Goal: Transaction & Acquisition: Purchase product/service

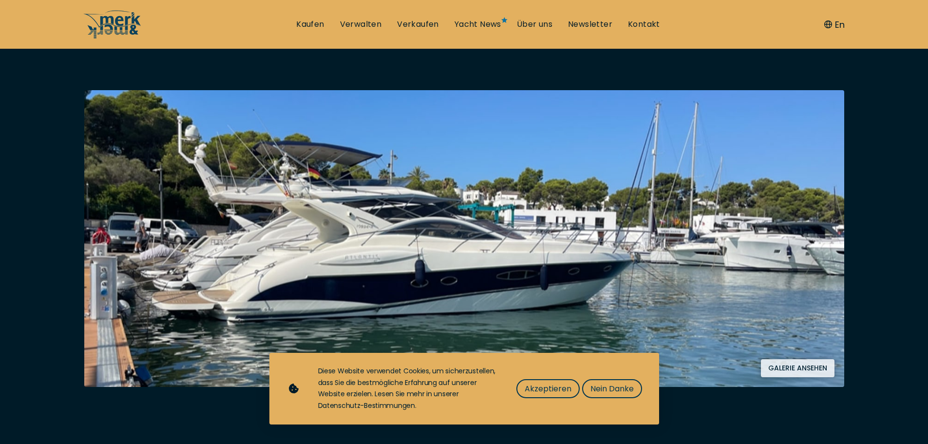
scroll to position [146, 0]
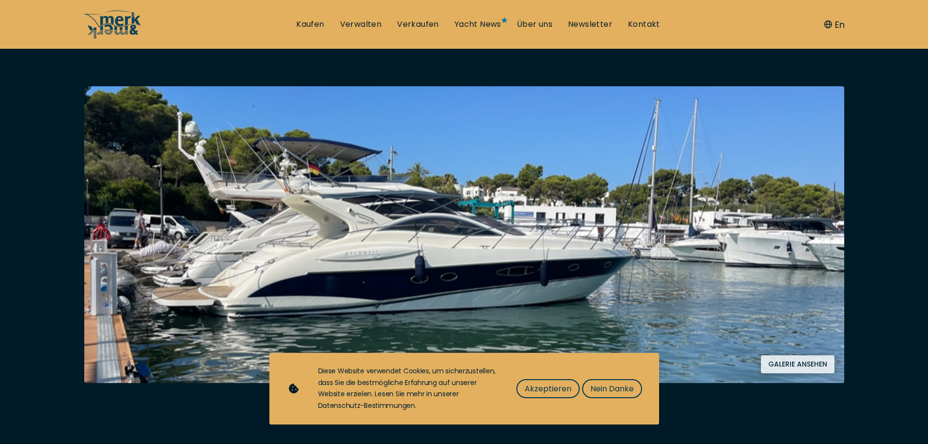
drag, startPoint x: 555, startPoint y: 389, endPoint x: 562, endPoint y: 376, distance: 15.0
click at [557, 389] on span "Akzeptieren" at bounding box center [548, 388] width 47 height 12
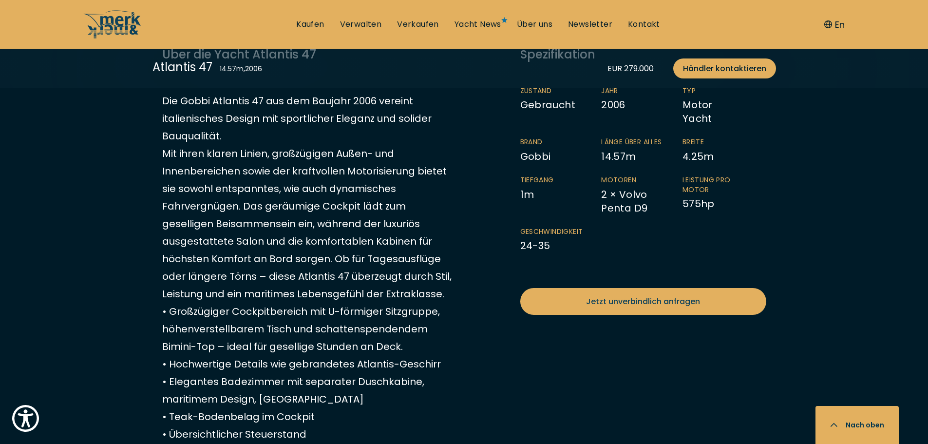
scroll to position [633, 0]
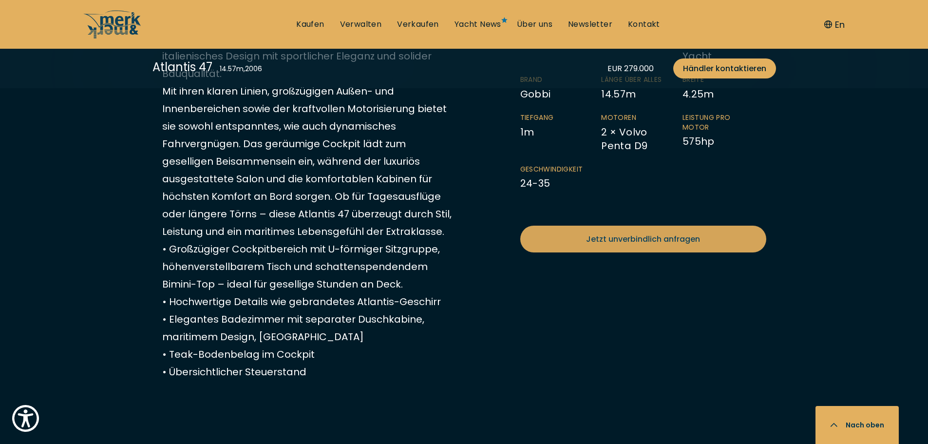
click at [604, 237] on span "Jetzt unverbindlich anfragen" at bounding box center [643, 239] width 114 height 12
select select "buy"
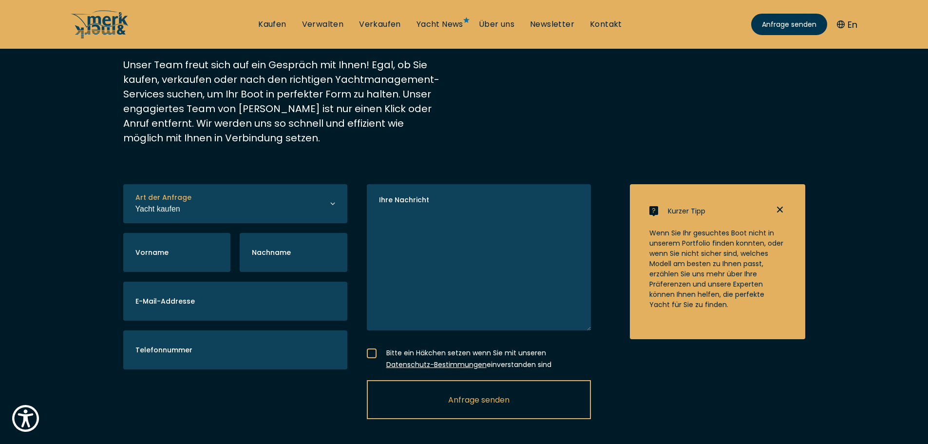
scroll to position [195, 0]
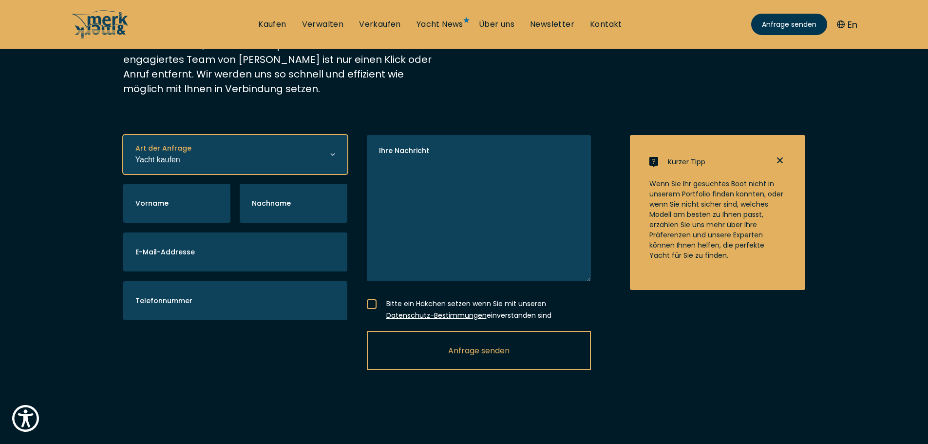
click at [176, 168] on select "Yacht kaufen Yacht verkaufen Yacht verwalten" at bounding box center [235, 154] width 224 height 39
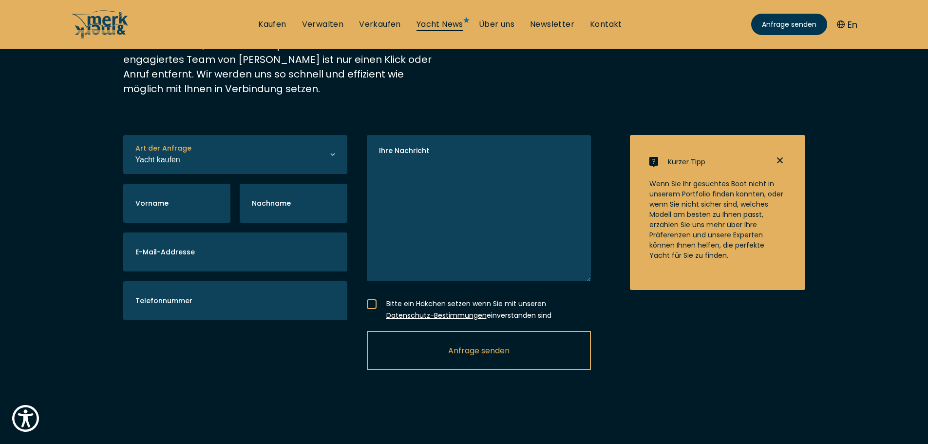
click at [436, 25] on link "Yacht News" at bounding box center [439, 24] width 47 height 11
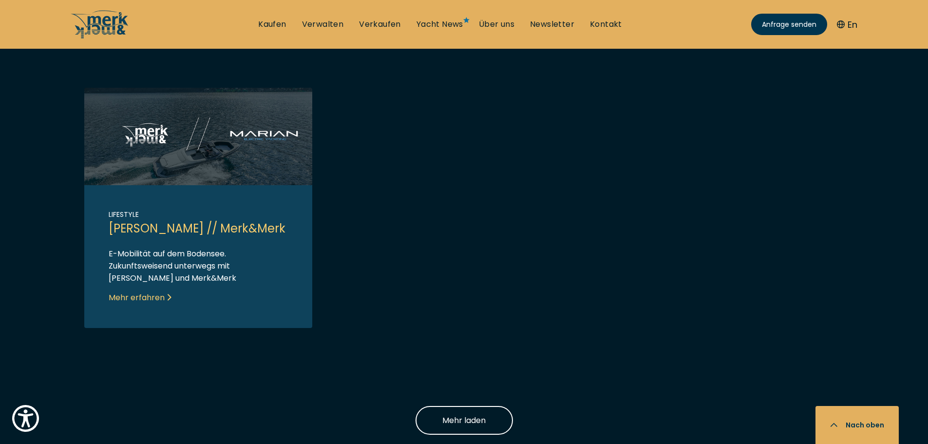
scroll to position [877, 0]
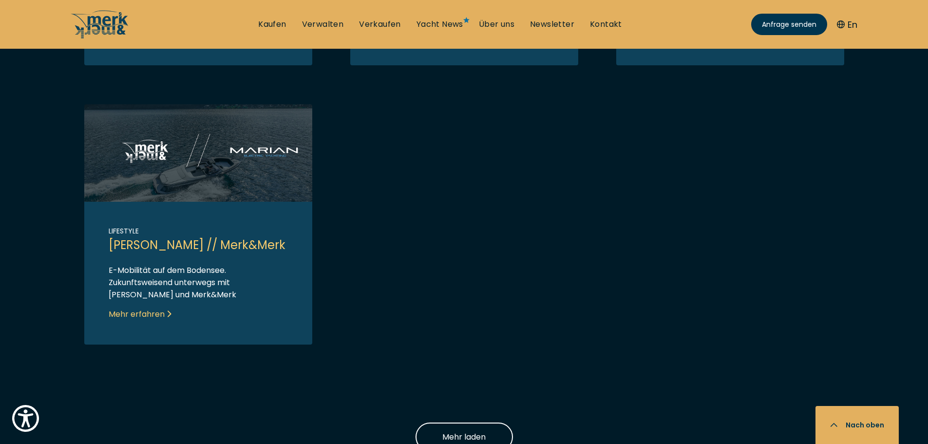
click at [215, 164] on link "Link to post" at bounding box center [198, 224] width 228 height 240
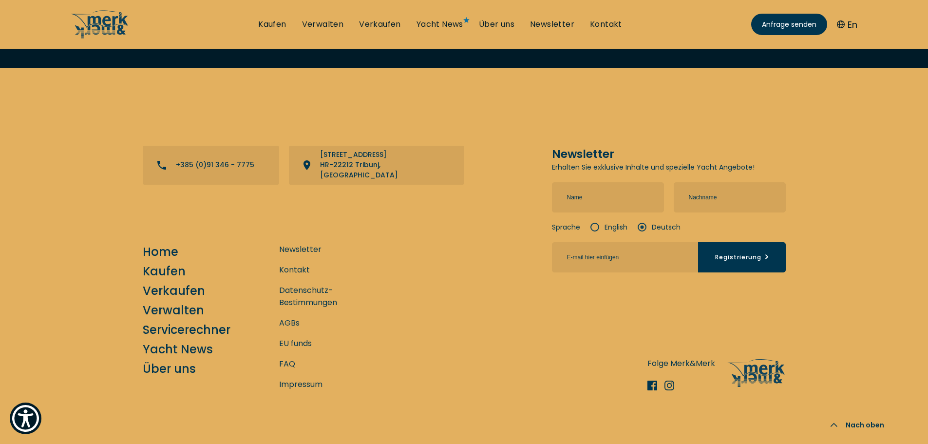
scroll to position [3511, 0]
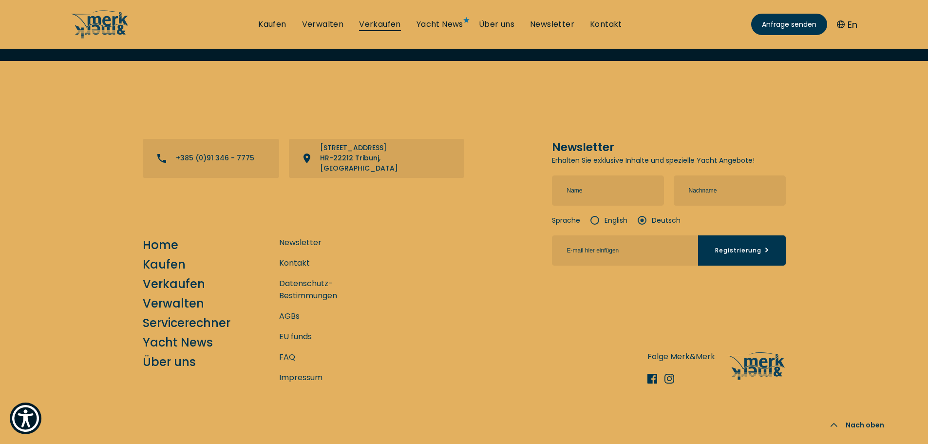
click at [368, 19] on link "Verkaufen" at bounding box center [380, 24] width 42 height 11
select select "sell"
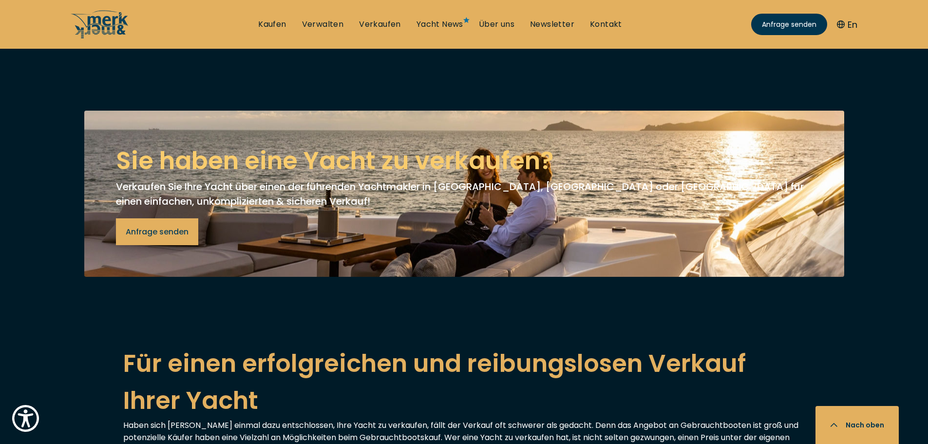
scroll to position [1510, 0]
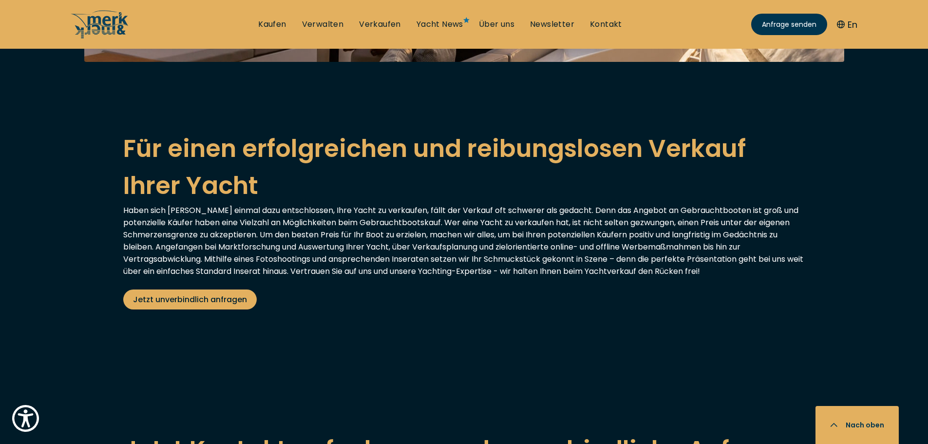
drag, startPoint x: 473, startPoint y: 195, endPoint x: 440, endPoint y: 282, distance: 93.0
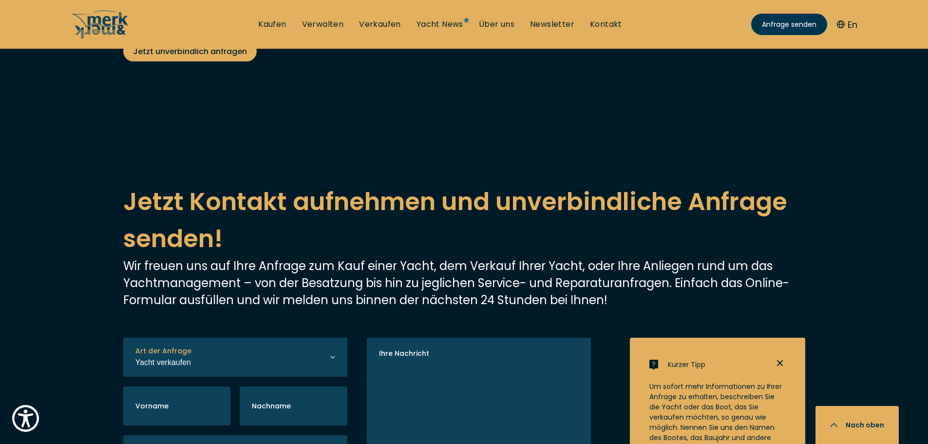
scroll to position [1752, 0]
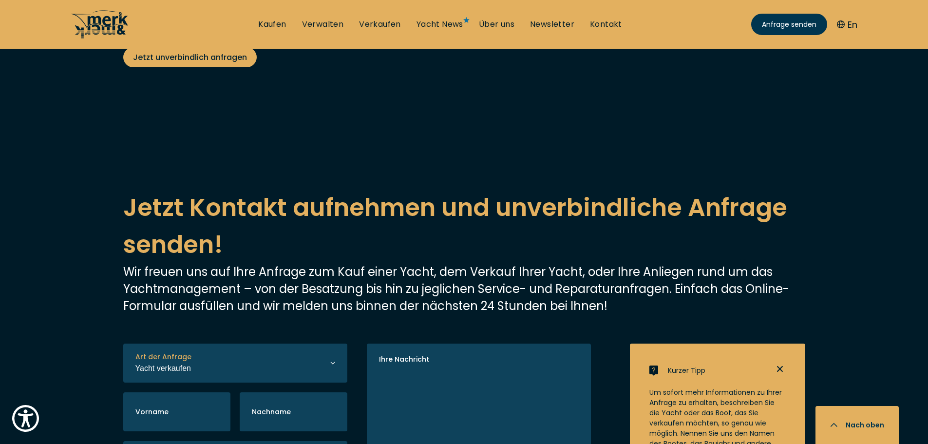
click at [104, 32] on icon at bounding box center [96, 24] width 43 height 28
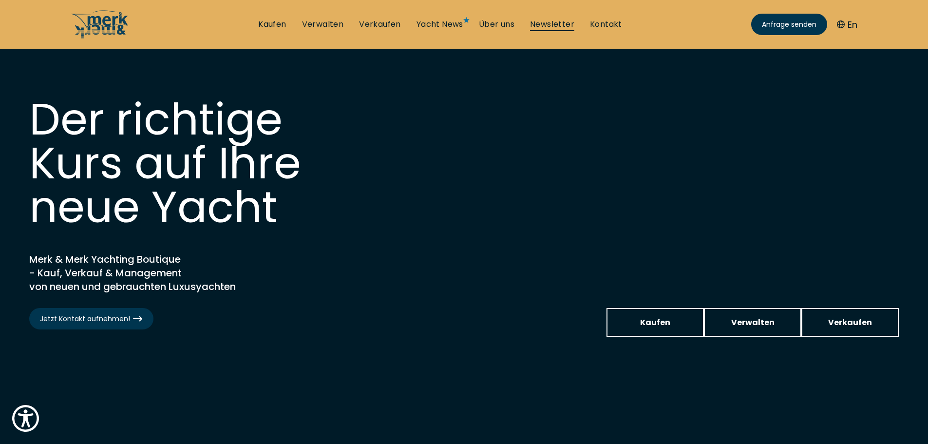
click at [558, 22] on link "Newsletter" at bounding box center [552, 24] width 44 height 11
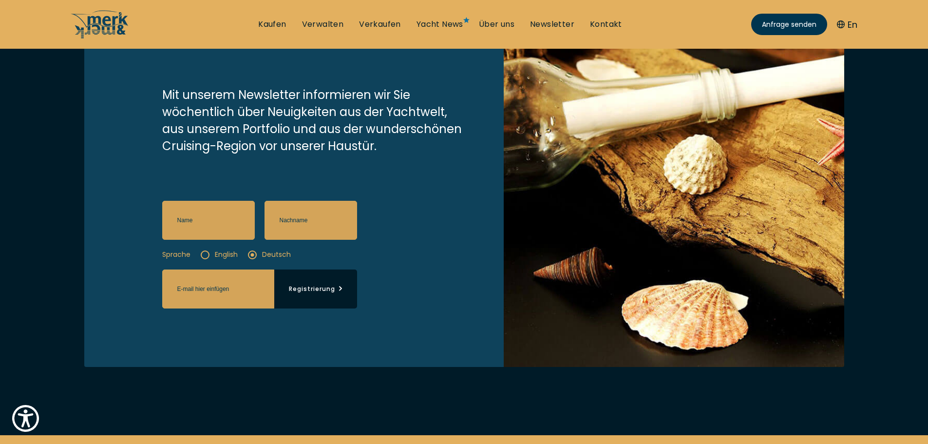
scroll to position [195, 0]
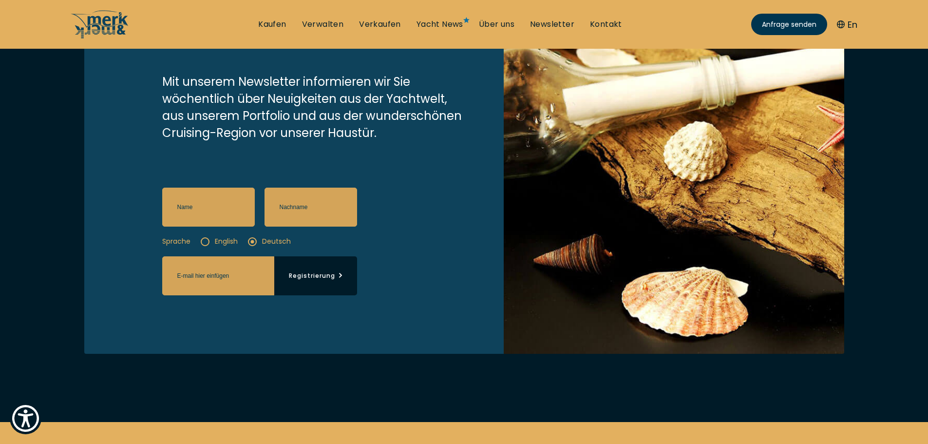
click at [222, 245] on label "English" at bounding box center [219, 241] width 38 height 10
click at [0, 0] on input "English" at bounding box center [0, 0] width 0 height 0
click at [273, 240] on label "Deutsch" at bounding box center [268, 241] width 43 height 10
click at [0, 0] on input "Deutsch" at bounding box center [0, 0] width 0 height 0
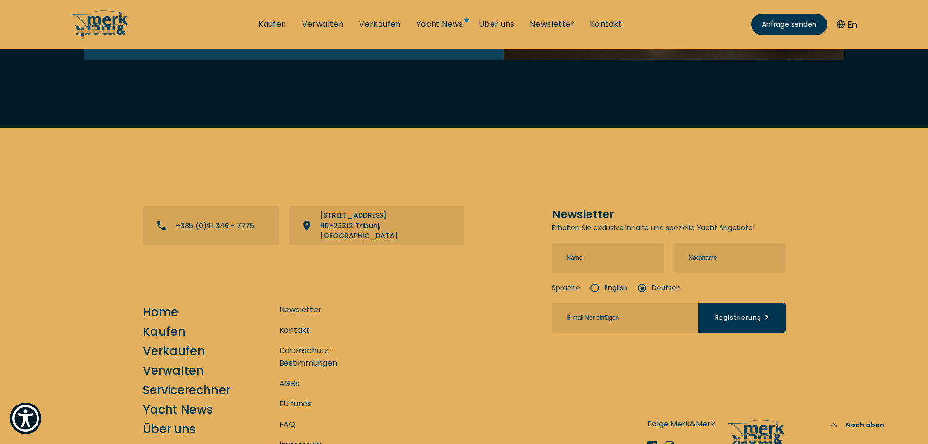
scroll to position [573, 0]
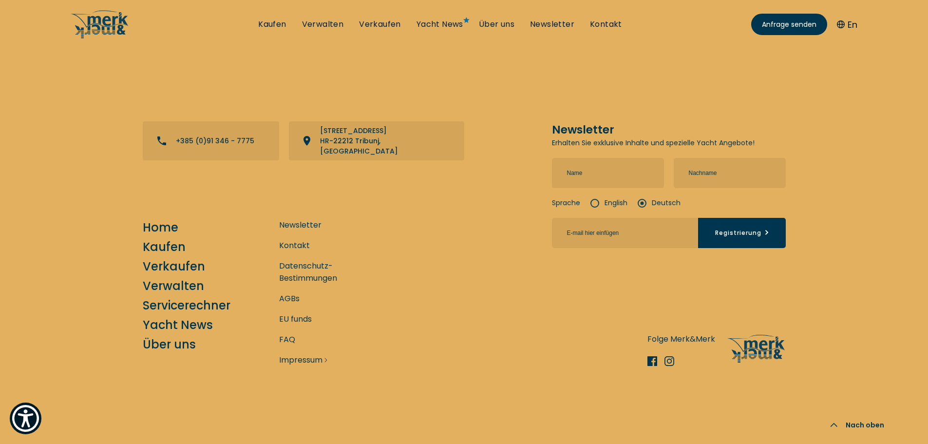
click at [304, 359] on link "Impressum" at bounding box center [300, 360] width 43 height 12
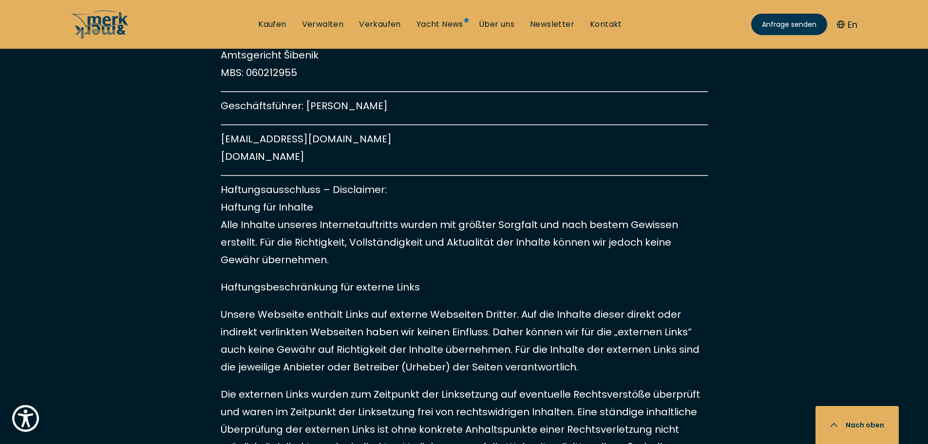
scroll to position [584, 0]
click at [104, 24] on icon at bounding box center [96, 24] width 43 height 28
